Goal: Check status: Check status

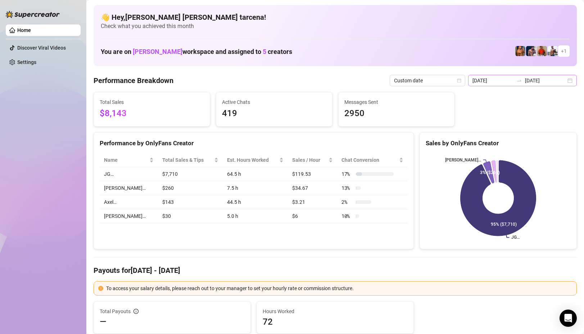
click at [522, 81] on icon "swap-right" at bounding box center [519, 81] width 6 height 6
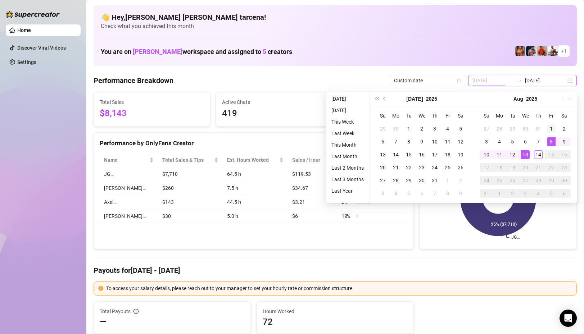
type input "[DATE]"
click at [551, 127] on div "1" at bounding box center [551, 129] width 9 height 9
type input "[DATE]"
click at [511, 154] on div "12" at bounding box center [512, 154] width 9 height 9
type input "[DATE]"
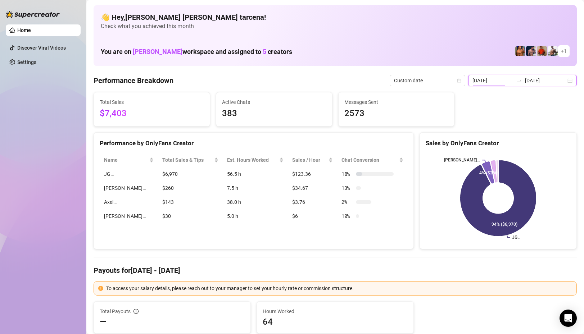
click at [514, 83] on input "[DATE]" at bounding box center [493, 81] width 41 height 8
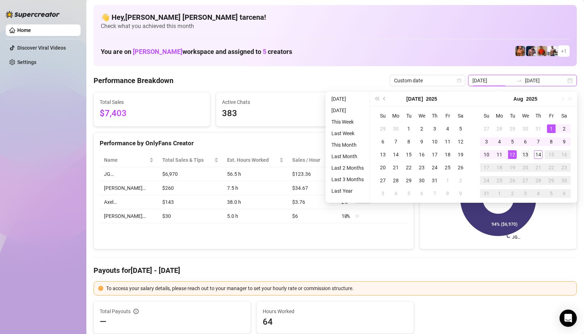
type input "[DATE]"
click at [526, 154] on div "13" at bounding box center [525, 154] width 9 height 9
type input "[DATE]"
click at [552, 126] on div "1" at bounding box center [551, 129] width 9 height 9
type input "[DATE]"
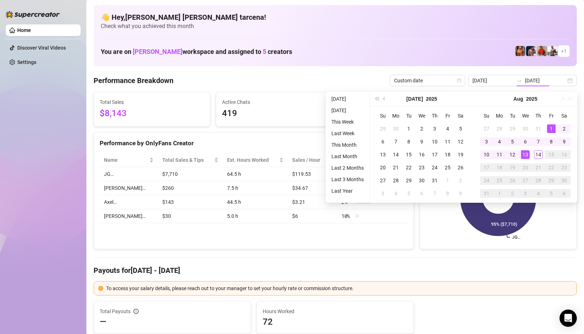
type input "[DATE]"
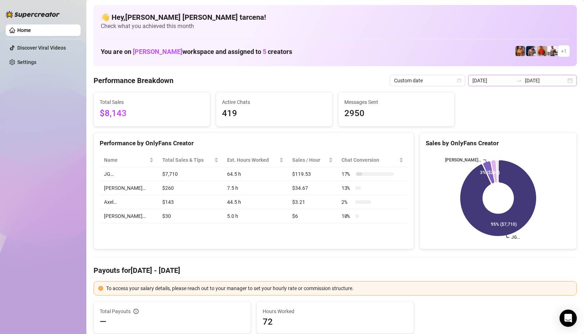
click at [511, 86] on div "[DATE] [DATE]" at bounding box center [522, 81] width 109 height 12
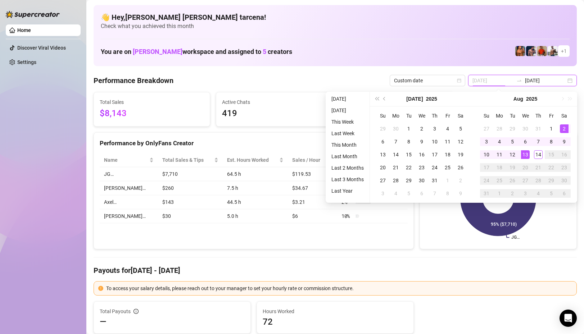
type input "[DATE]"
click at [551, 128] on div "1" at bounding box center [551, 129] width 9 height 9
type input "[DATE]"
click at [539, 155] on div "14" at bounding box center [538, 154] width 9 height 9
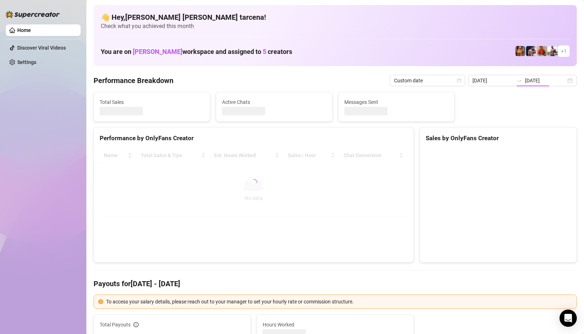
type input "[DATE]"
